Goal: Transaction & Acquisition: Download file/media

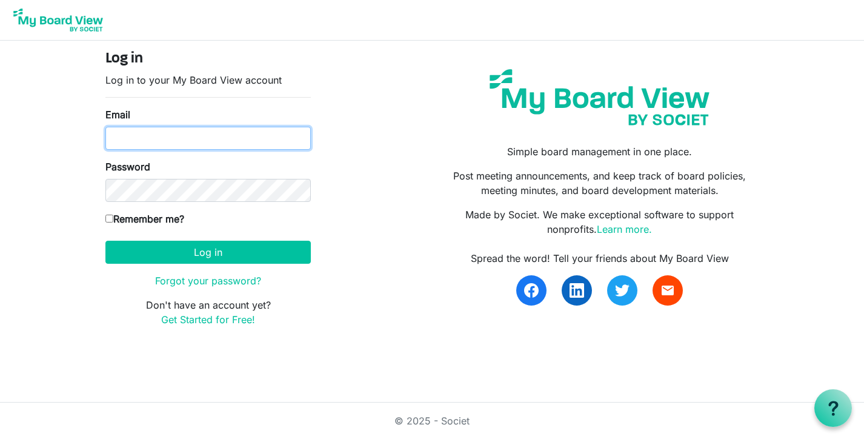
click at [180, 145] on input "Email" at bounding box center [207, 138] width 205 height 23
type input "kate@habitatsaltlake.org"
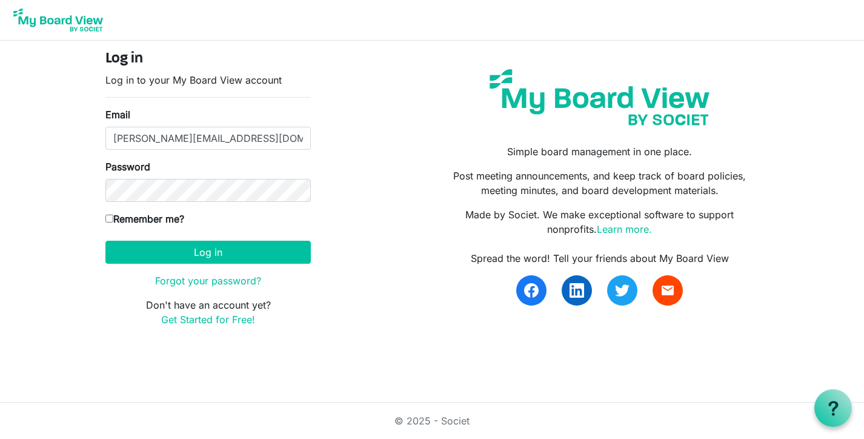
click at [105, 241] on button "Log in" at bounding box center [207, 252] width 205 height 23
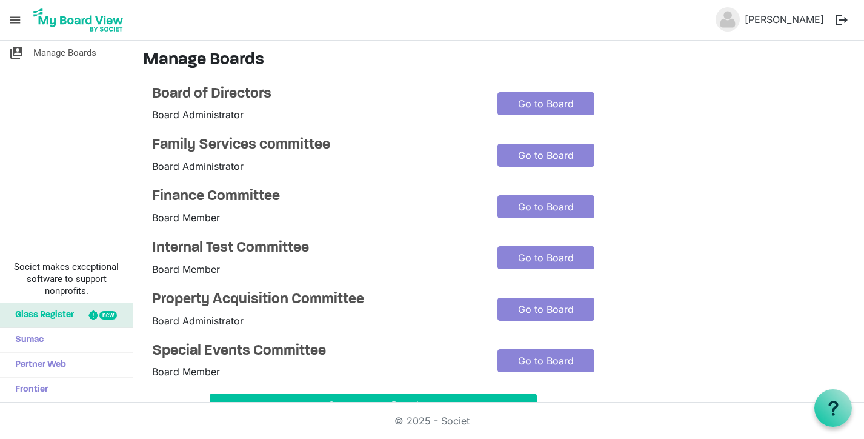
click at [155, 263] on span "Board Member" at bounding box center [186, 269] width 68 height 12
click at [165, 95] on h4 "Board of Directors" at bounding box center [315, 94] width 327 height 18
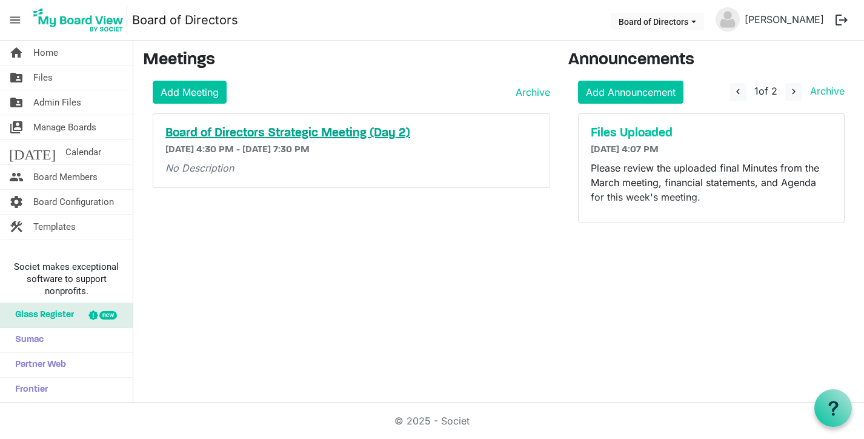
click at [226, 126] on h5 "Board of Directors Strategic Meeting (Day 2)" at bounding box center [351, 133] width 372 height 15
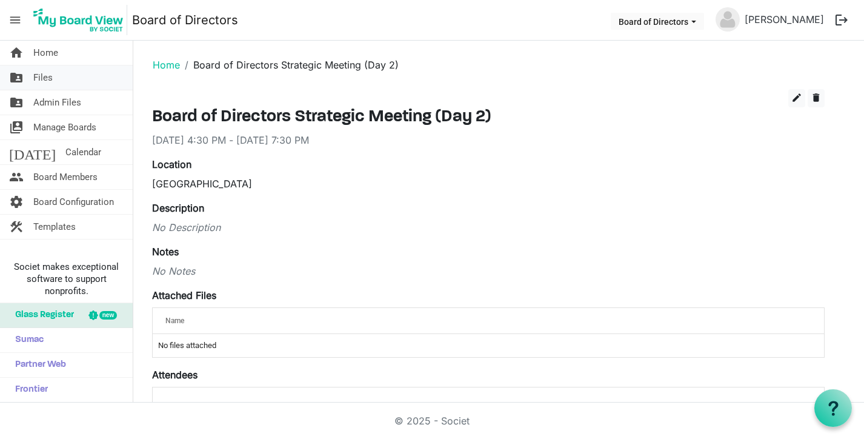
click at [39, 78] on span "Files" at bounding box center [42, 77] width 19 height 24
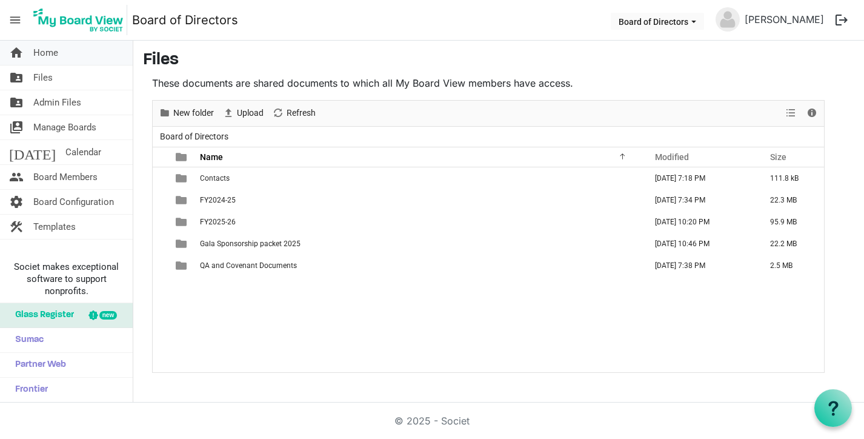
click at [41, 52] on span "Home" at bounding box center [45, 53] width 25 height 24
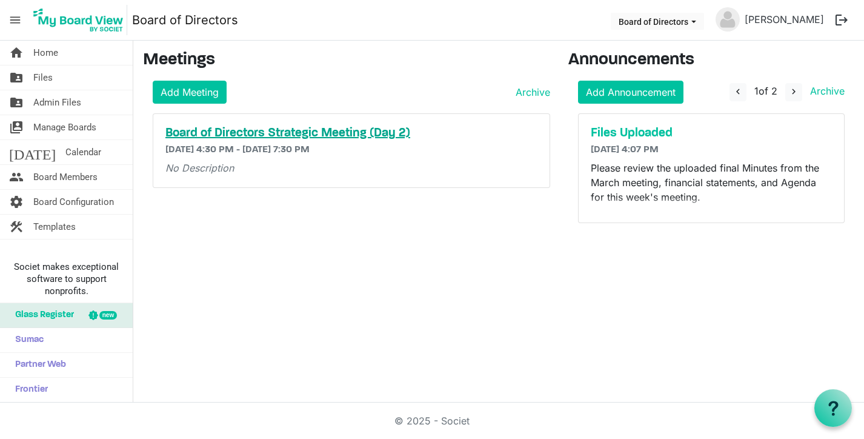
click at [348, 131] on h5 "Board of Directors Strategic Meeting (Day 2)" at bounding box center [351, 133] width 372 height 15
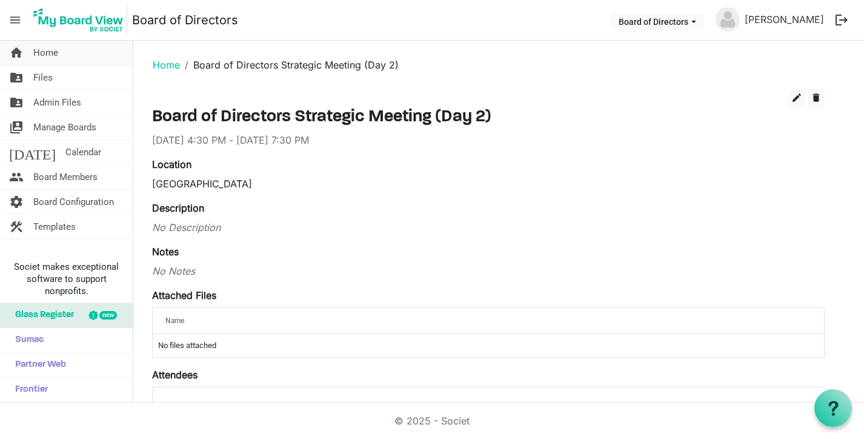
click at [42, 58] on span "Home" at bounding box center [45, 53] width 25 height 24
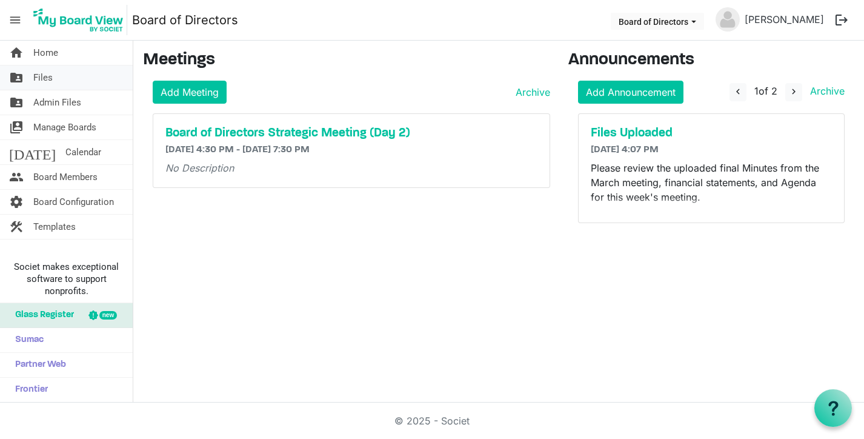
click at [41, 76] on span "Files" at bounding box center [42, 77] width 19 height 24
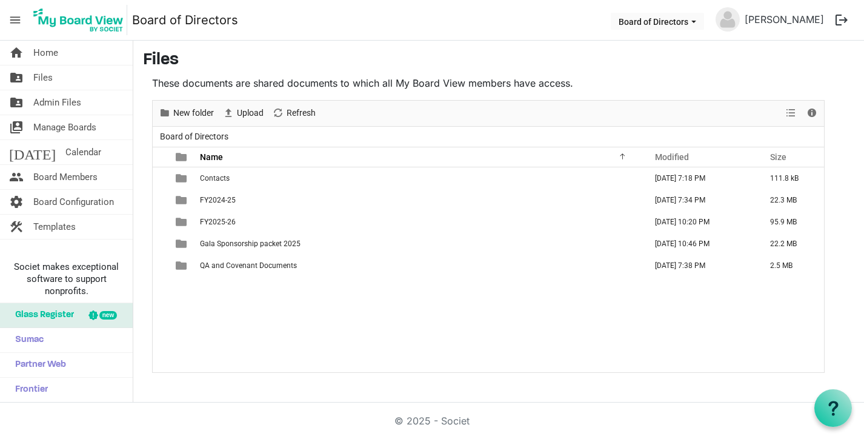
click at [651, 62] on h3 "Files" at bounding box center [498, 60] width 711 height 21
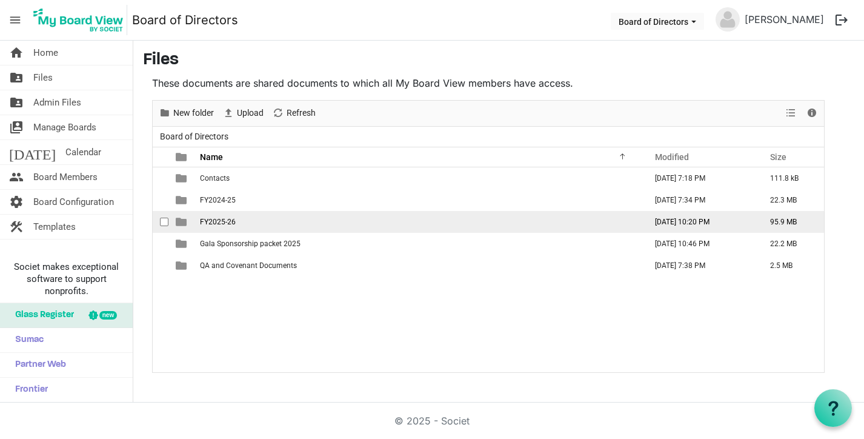
click at [221, 221] on span "FY2025-26" at bounding box center [218, 222] width 36 height 8
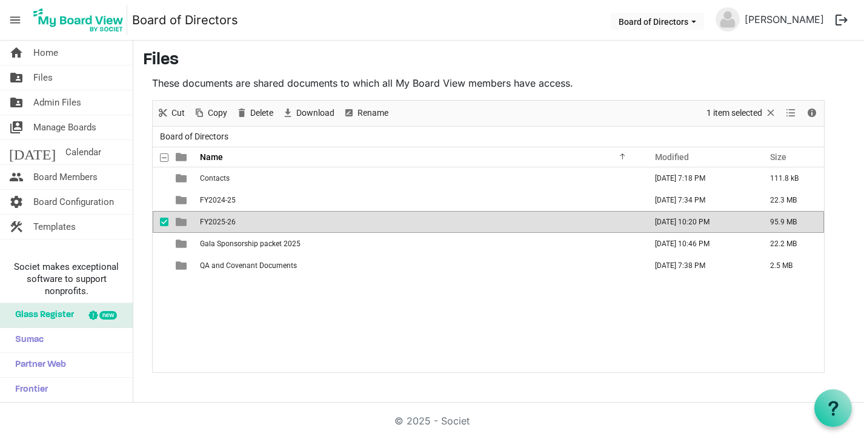
click at [221, 221] on span "FY2025-26" at bounding box center [218, 222] width 36 height 8
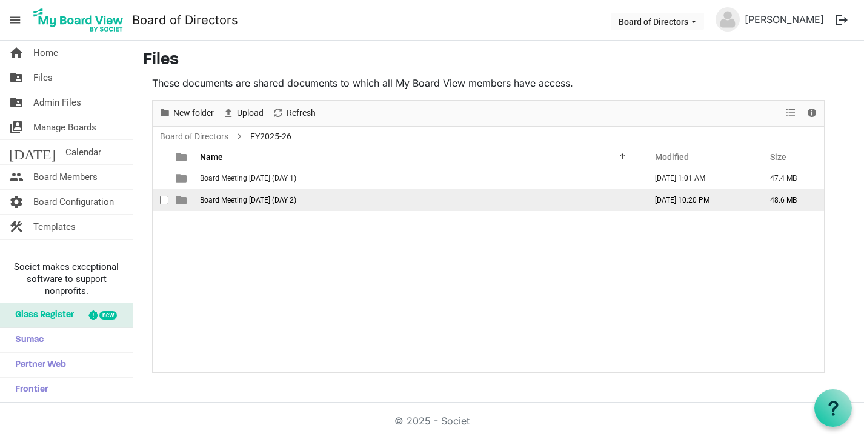
click at [247, 205] on td "Board Meeting [DATE] (DAY 2)" at bounding box center [419, 200] width 446 height 22
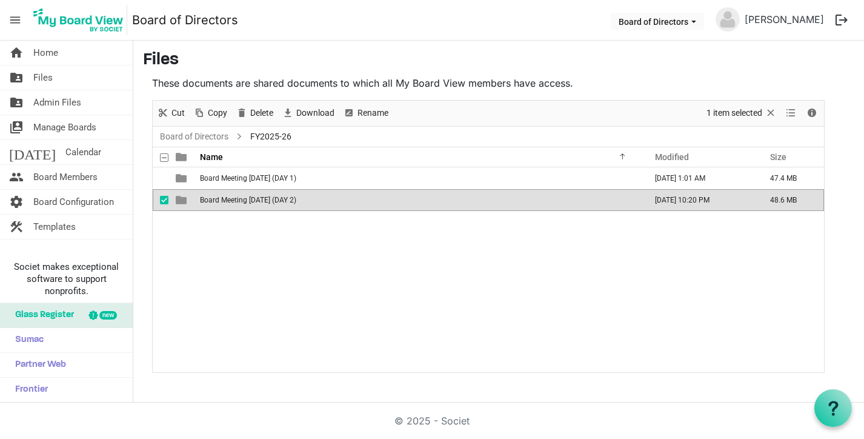
click at [247, 205] on td "Board Meeting [DATE] (DAY 2)" at bounding box center [419, 200] width 446 height 22
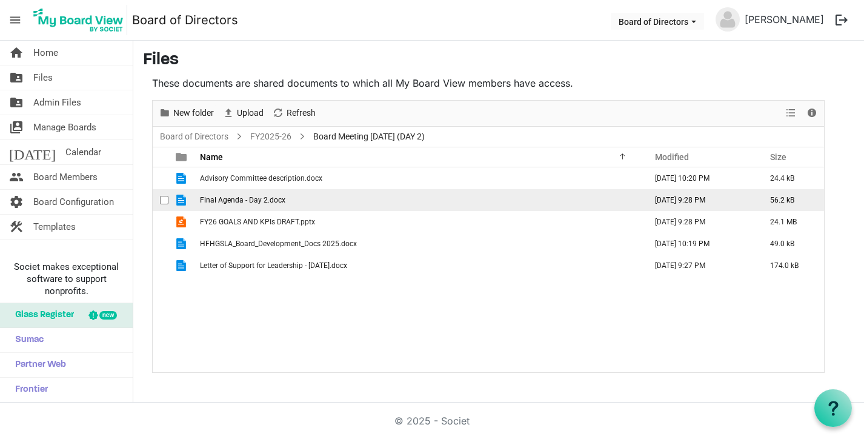
click at [247, 202] on span "Final Agenda - Day 2.docx" at bounding box center [242, 200] width 85 height 8
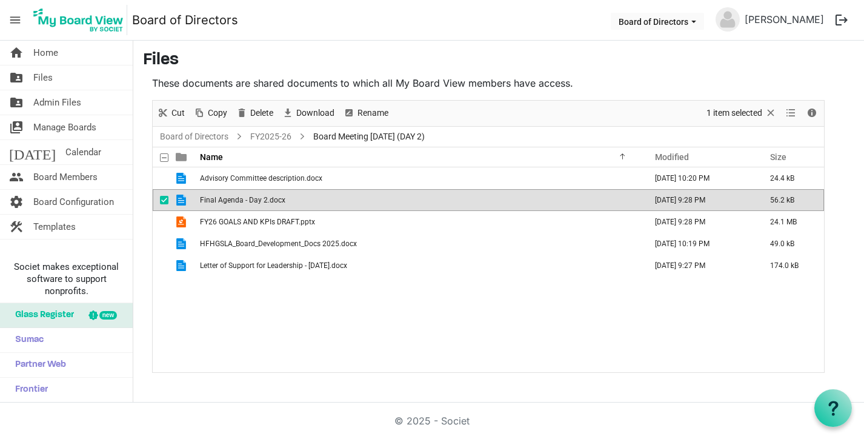
click at [247, 202] on span "Final Agenda - Day 2.docx" at bounding box center [242, 200] width 85 height 8
click at [207, 199] on span "Final Agenda - Day 2.docx" at bounding box center [242, 200] width 85 height 8
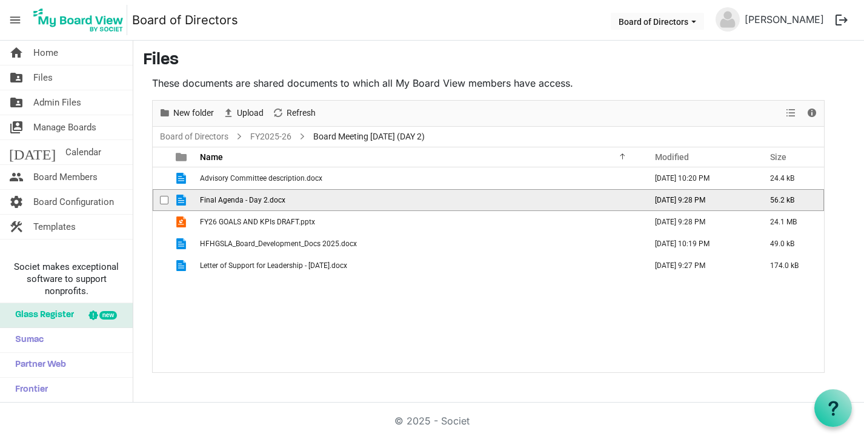
click at [182, 201] on span "is template cell column header type" at bounding box center [181, 199] width 11 height 11
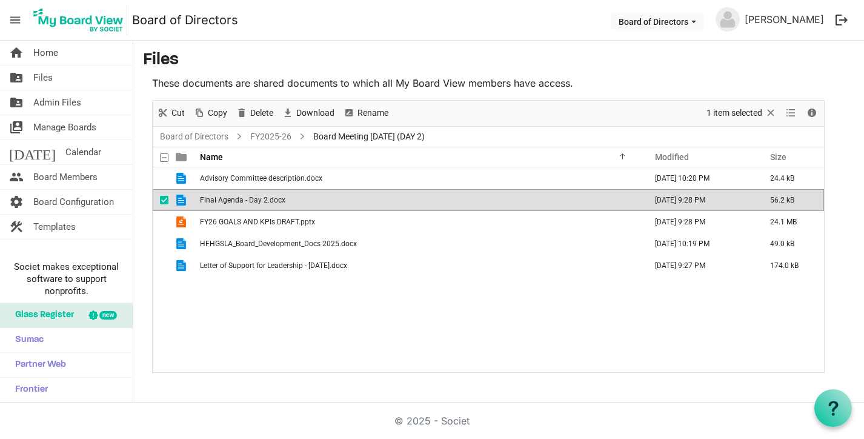
click at [182, 201] on span "is template cell column header type" at bounding box center [181, 199] width 11 height 11
